Goal: Information Seeking & Learning: Understand process/instructions

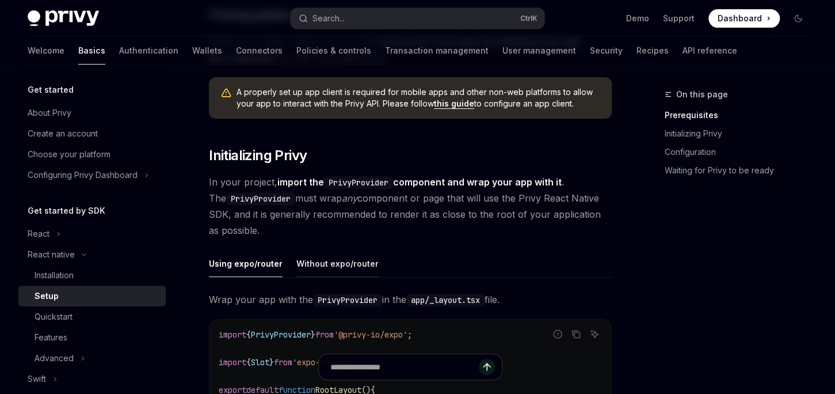
scroll to position [182, 0]
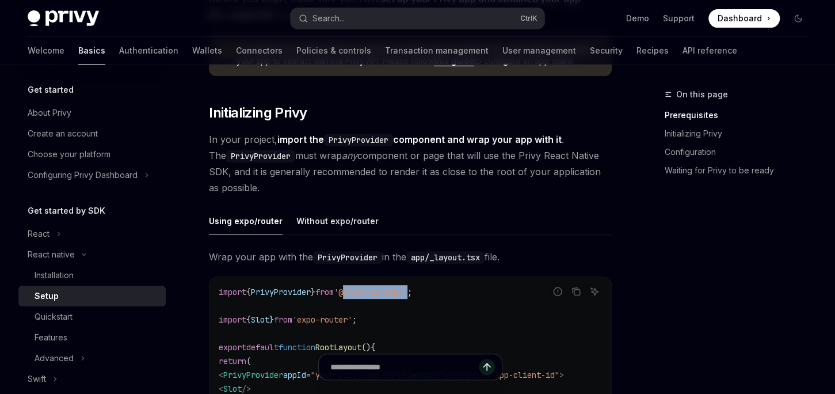
drag, startPoint x: 426, startPoint y: 289, endPoint x: 358, endPoint y: 290, distance: 67.9
click at [358, 290] on span "'@privy-io/expo'" at bounding box center [371, 292] width 74 height 10
copy span "@privy-io/expo"
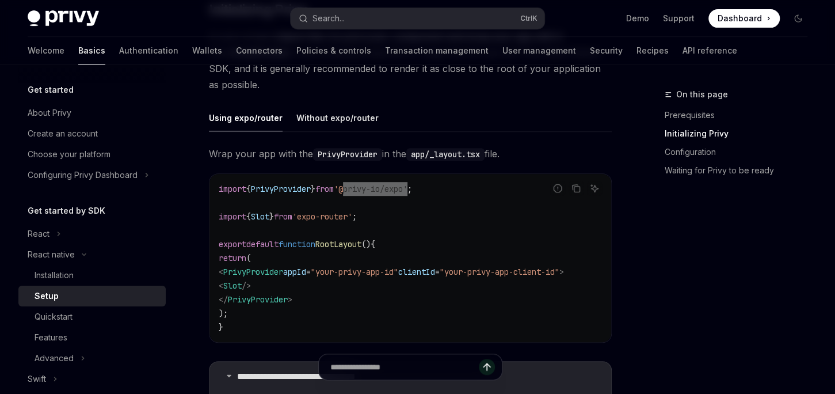
scroll to position [303, 0]
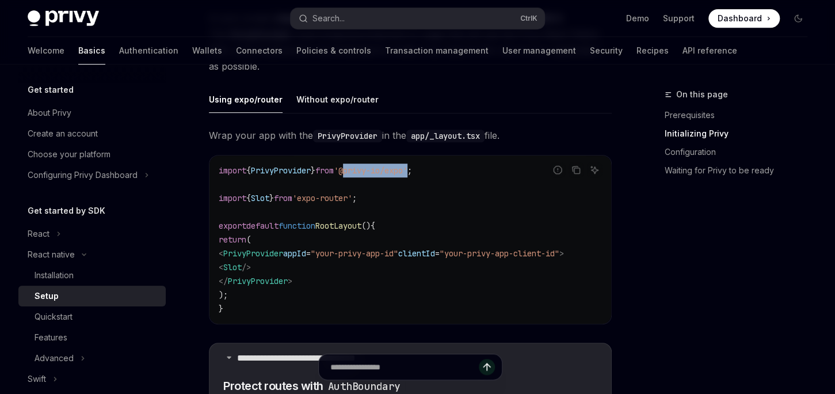
drag, startPoint x: 238, startPoint y: 253, endPoint x: 608, endPoint y: 257, distance: 370.1
click at [564, 257] on span "< PrivyProvider appId = "your-privy-app-id" clientId = "your-privy-app-client-i…" at bounding box center [391, 253] width 345 height 10
copy span "< PrivyProvider appId = "your-privy-app-id" clientId = "your-privy-app-client-i…"
click at [305, 292] on code "import { PrivyProvider } from '@privy-io/expo' ; import { Slot } from 'expo-rou…" at bounding box center [410, 239] width 383 height 152
drag, startPoint x: 321, startPoint y: 277, endPoint x: 241, endPoint y: 320, distance: 91.4
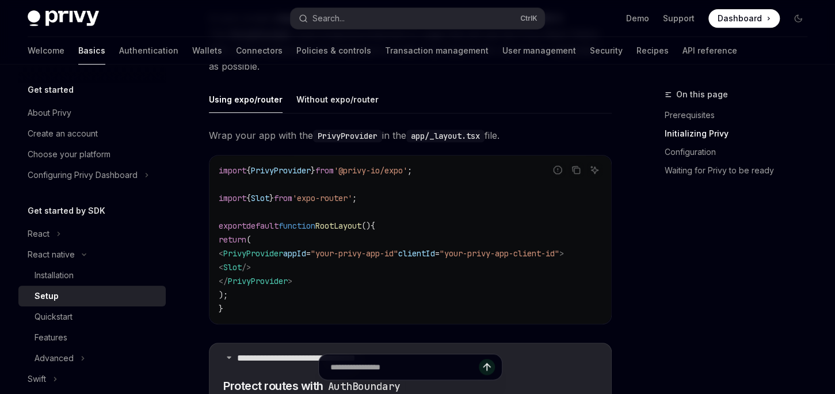
click at [241, 249] on code "import { PrivyProvider } from '@privy-io/expo' ; import { Slot } from 'expo-rou…" at bounding box center [410, 239] width 383 height 152
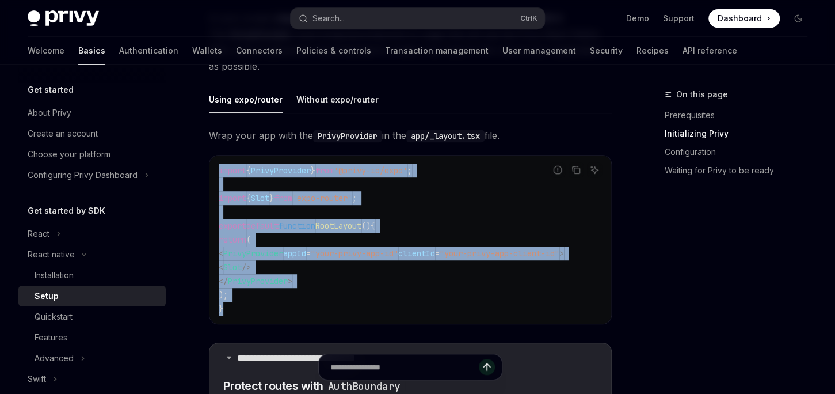
drag, startPoint x: 222, startPoint y: 302, endPoint x: 203, endPoint y: 162, distance: 140.6
click at [209, 162] on div "import { PrivyProvider } from '@privy-io/expo' ; import { Slot } from 'expo-rou…" at bounding box center [410, 239] width 402 height 168
copy code "import { PrivyProvider } from '@privy-io/expo' ; import { Slot } from 'expo-rou…"
